Goal: Check status: Check status

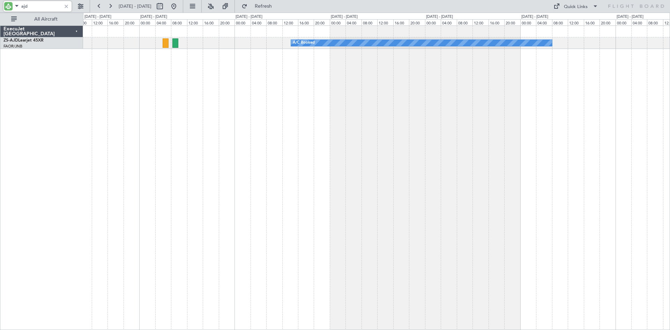
drag, startPoint x: 21, startPoint y: 7, endPoint x: 0, endPoint y: 6, distance: 21.3
click at [0, 6] on div "ajd" at bounding box center [45, 6] width 90 height 13
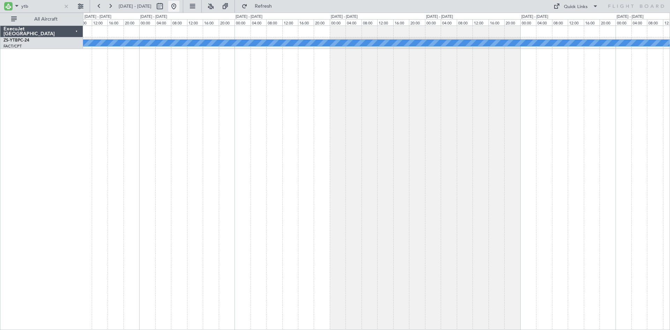
click at [179, 6] on button at bounding box center [173, 6] width 11 height 11
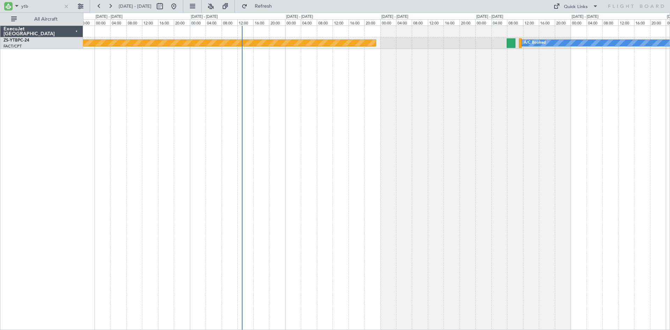
click at [350, 102] on div "Planned Maint Lanseria A/C Booked" at bounding box center [376, 177] width 587 height 304
click at [30, 3] on input "ytb" at bounding box center [41, 6] width 40 height 10
type input "y"
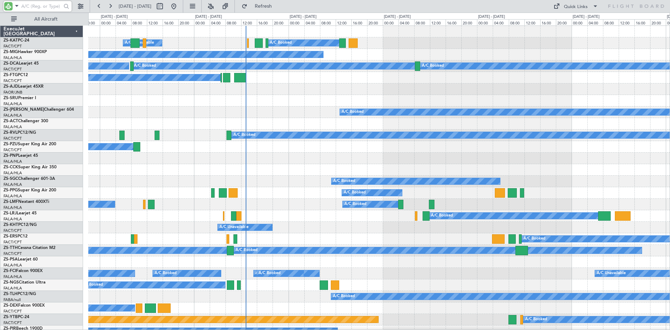
type input "p"
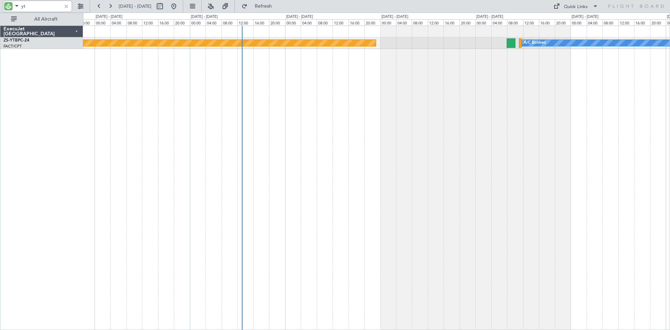
type input "y"
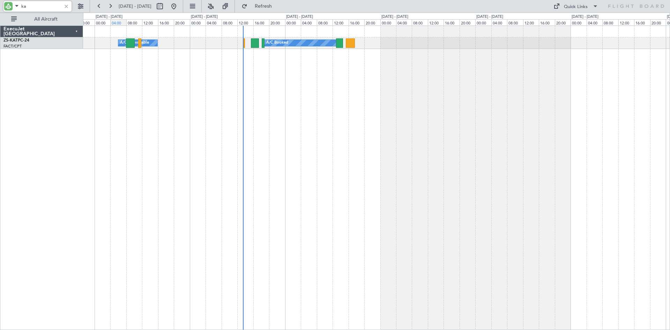
type input "k"
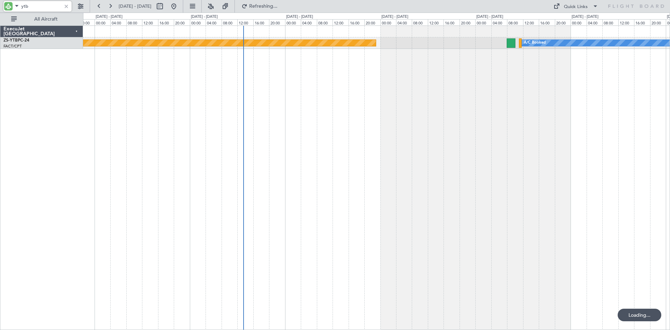
click at [47, 6] on input "ytb" at bounding box center [41, 6] width 40 height 10
type input "y"
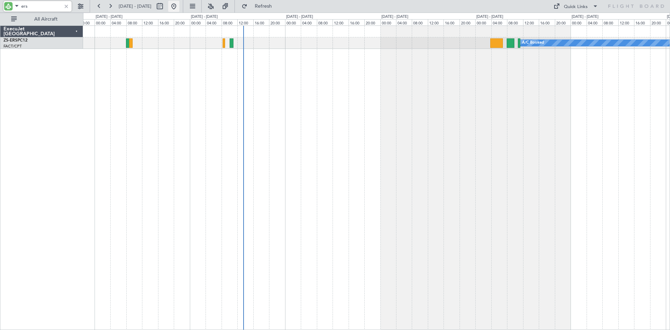
type input "ers"
click at [65, 5] on div at bounding box center [67, 6] width 8 height 8
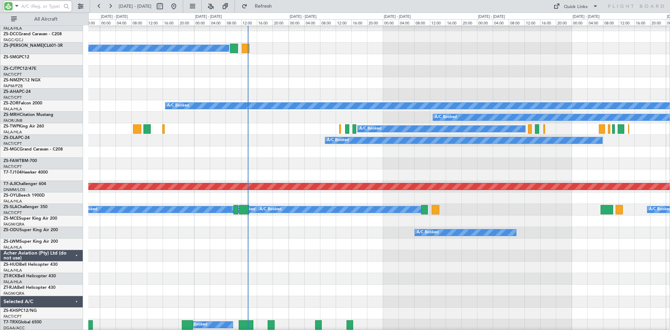
scroll to position [318, 0]
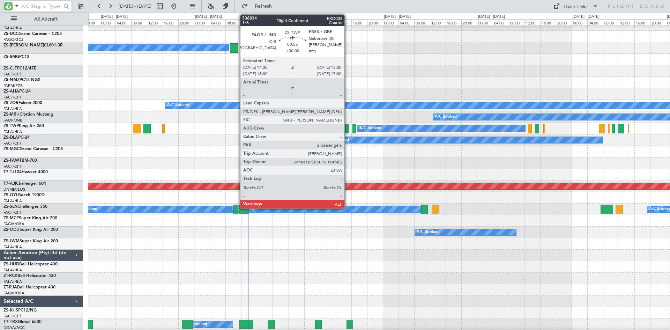
click at [348, 130] on div at bounding box center [347, 128] width 4 height 9
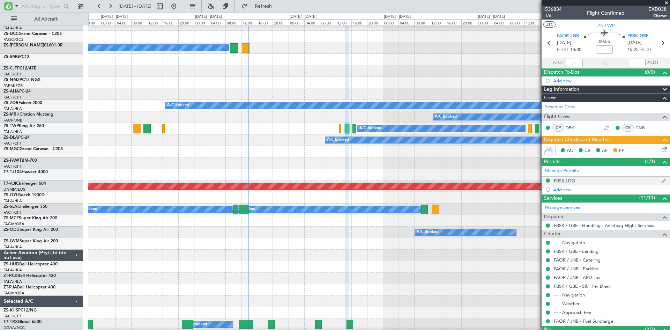
click at [592, 180] on div "FBSK LDG" at bounding box center [606, 181] width 129 height 9
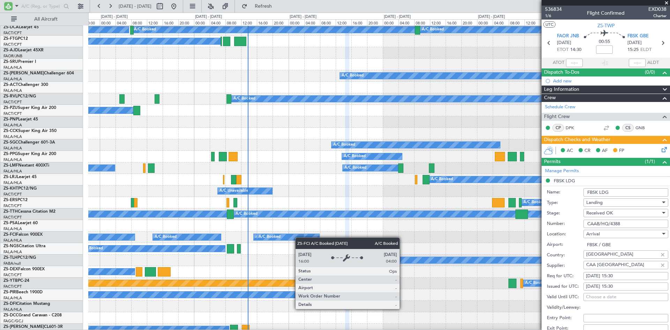
scroll to position [0, 0]
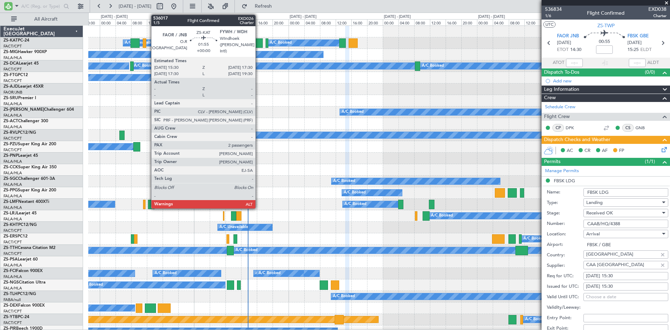
click at [259, 41] on div at bounding box center [259, 42] width 8 height 9
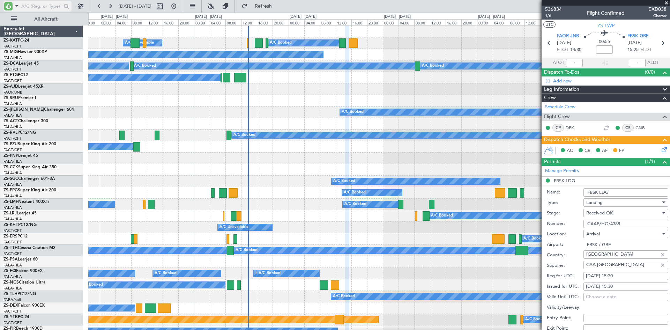
click at [43, 7] on input "text" at bounding box center [41, 6] width 40 height 10
type input "asr"
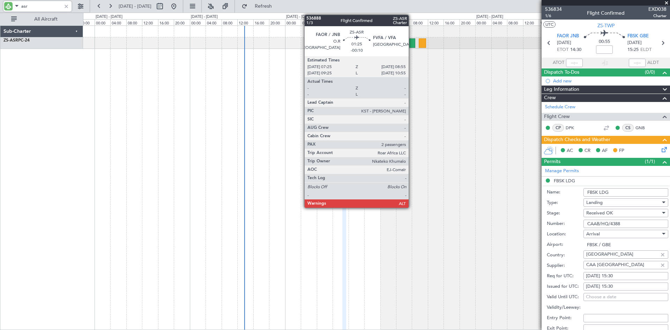
click at [412, 43] on div at bounding box center [413, 42] width 6 height 9
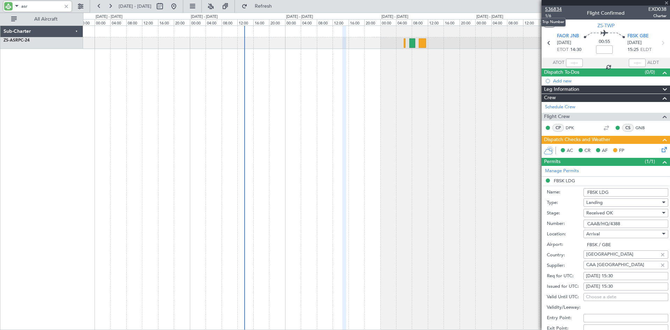
type input "-00:10"
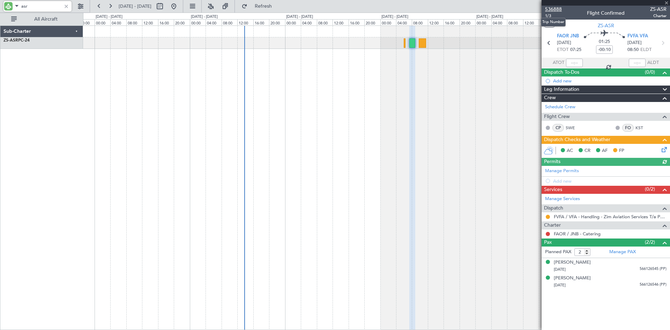
type input "asr"
click at [555, 7] on span "536888" at bounding box center [553, 9] width 17 height 7
